Goal: Task Accomplishment & Management: Manage account settings

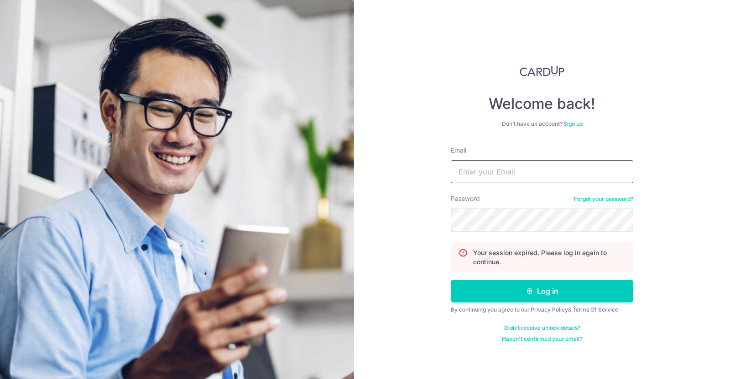
click at [489, 171] on input "Email" at bounding box center [542, 172] width 182 height 23
type input "[PERSON_NAME][EMAIL_ADDRESS][DOMAIN_NAME]"
click at [451, 280] on button "Log in" at bounding box center [542, 291] width 182 height 23
click at [506, 179] on input "Email" at bounding box center [542, 172] width 182 height 23
type input "[PERSON_NAME][EMAIL_ADDRESS][DOMAIN_NAME]"
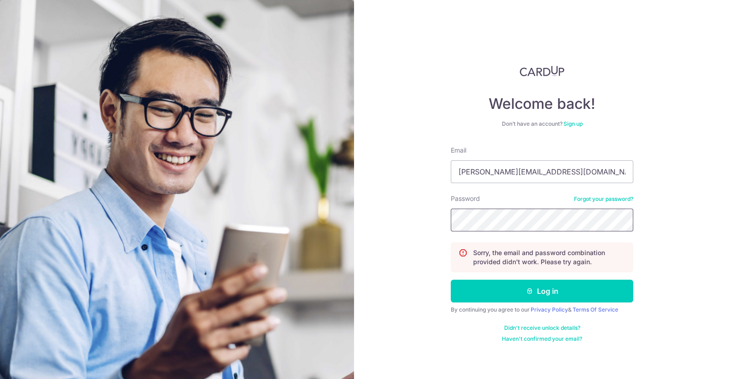
click at [451, 280] on button "Log in" at bounding box center [542, 291] width 182 height 23
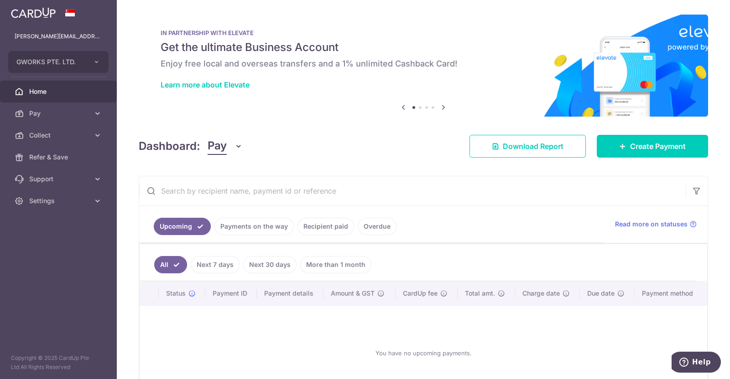
click at [251, 225] on link "Payments on the way" at bounding box center [253, 226] width 79 height 17
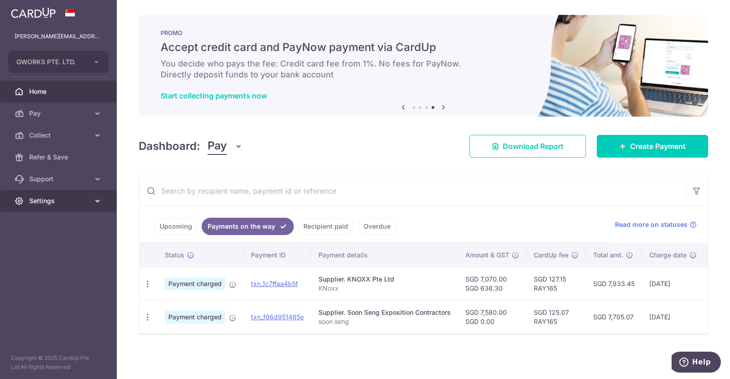
click at [32, 200] on span "Settings" at bounding box center [59, 201] width 60 height 9
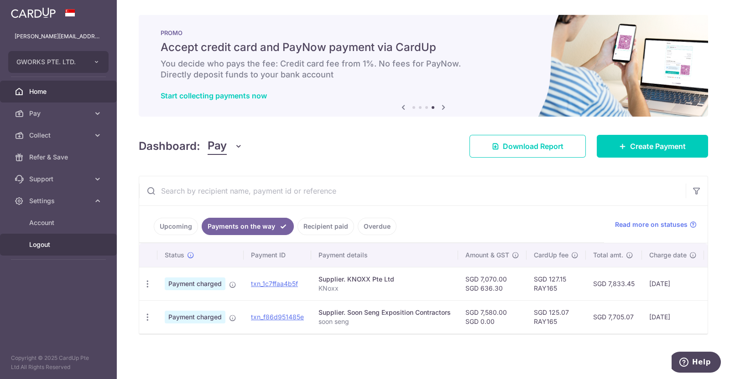
click at [57, 237] on link "Logout" at bounding box center [58, 245] width 117 height 22
